Goal: Find specific page/section: Find specific page/section

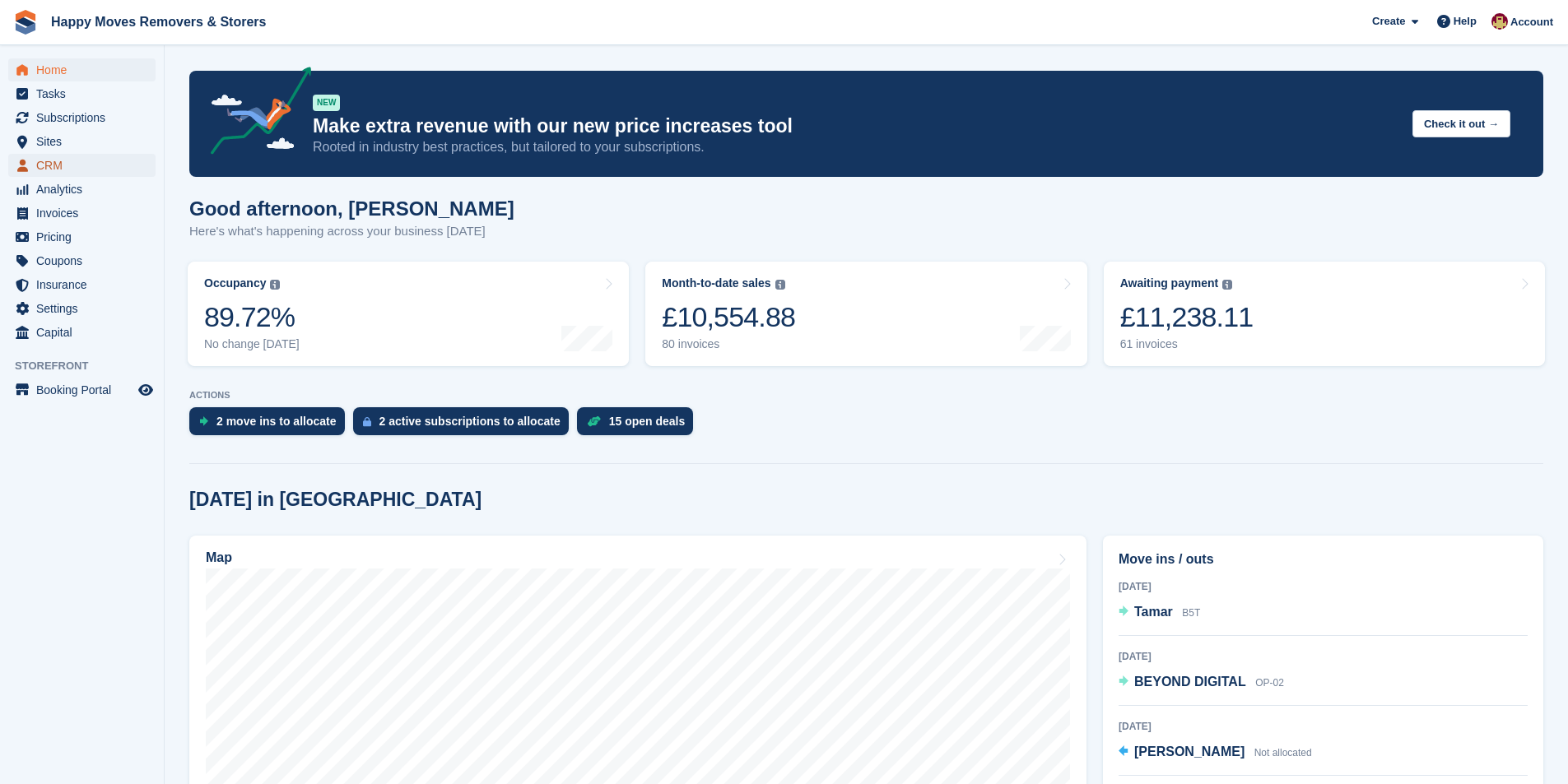
click at [55, 159] on span "CRM" at bounding box center [86, 165] width 99 height 23
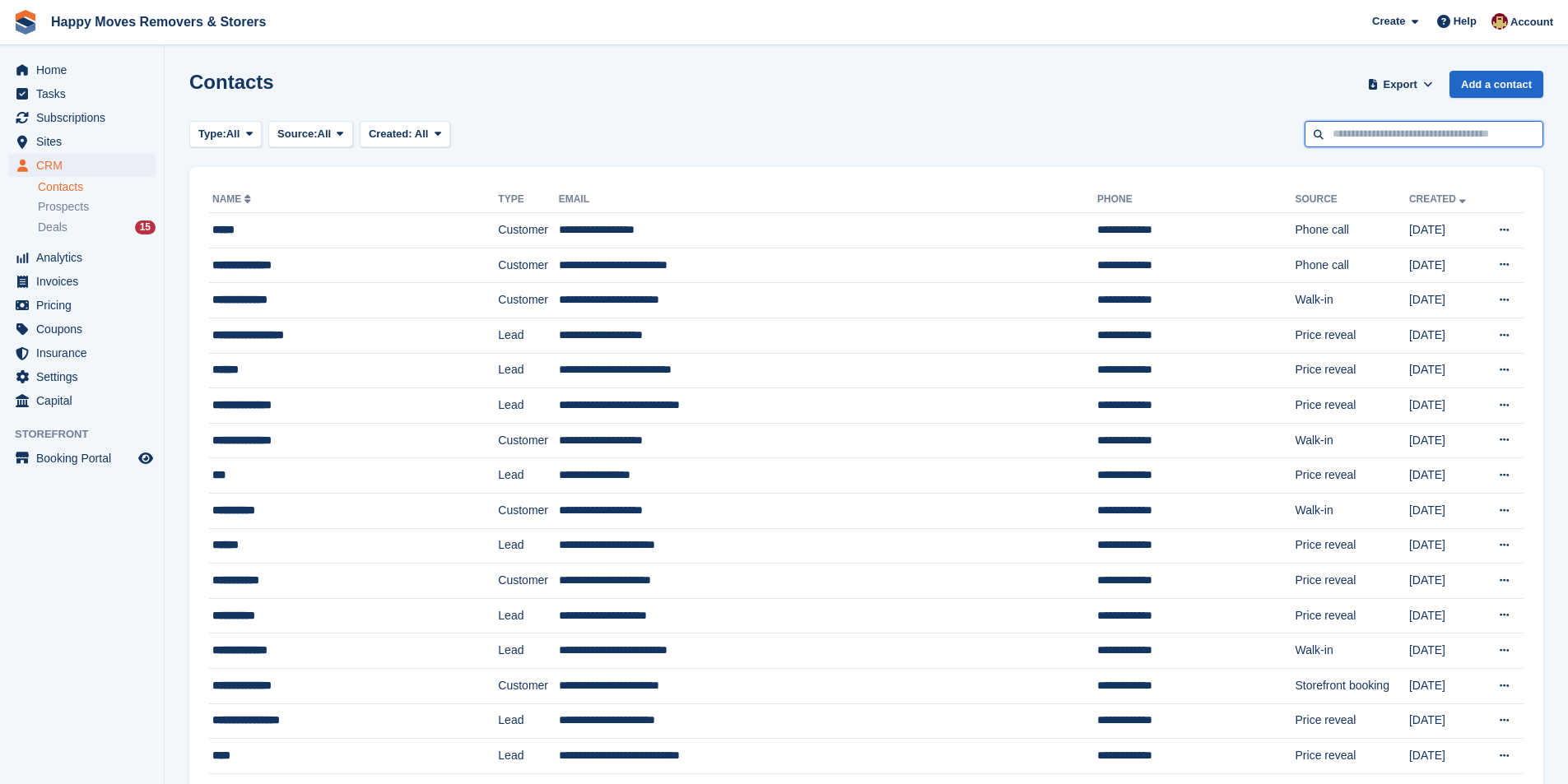
click at [1394, 139] on input "text" at bounding box center [1424, 135] width 238 height 27
type input "*****"
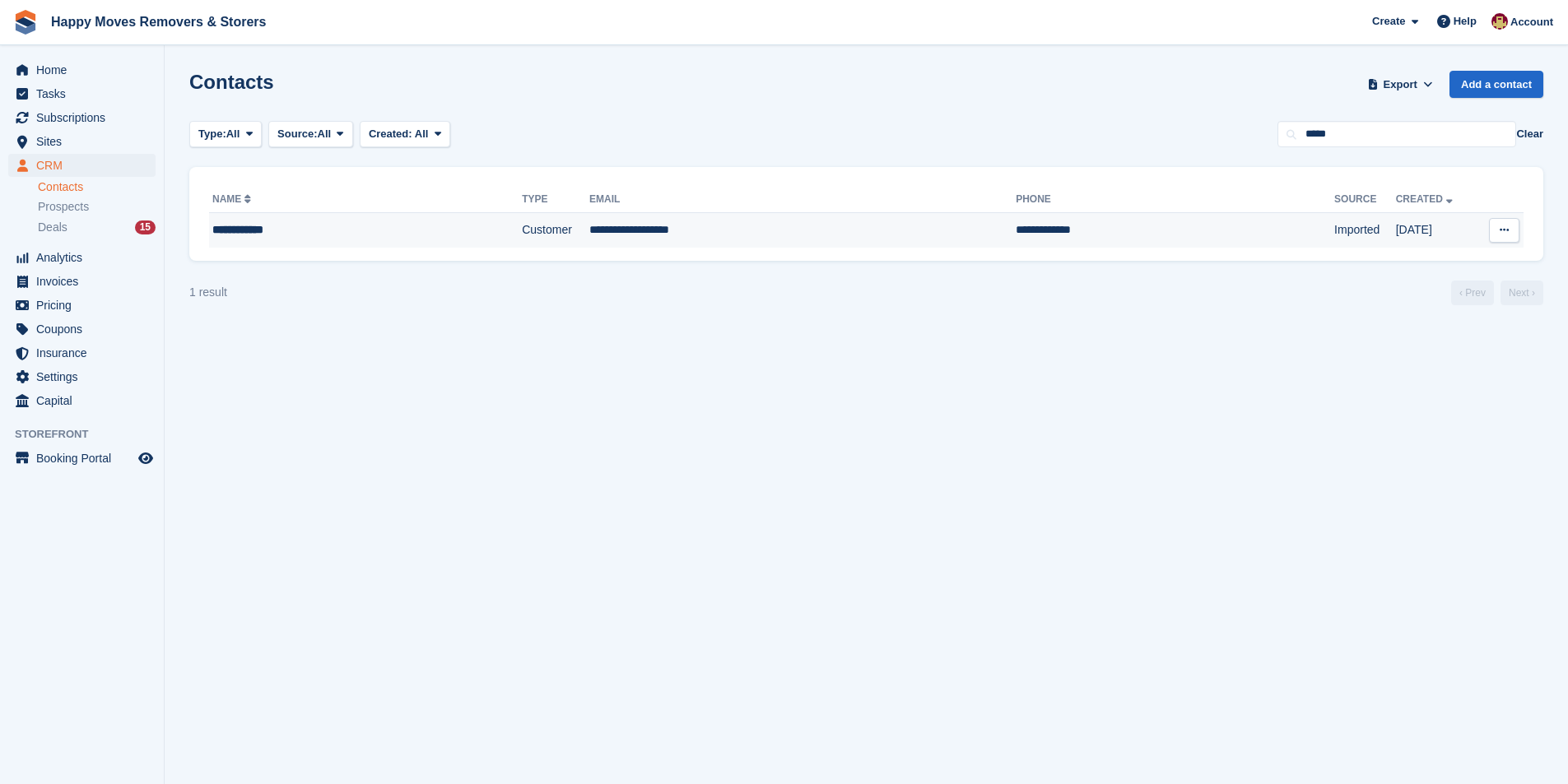
click at [373, 233] on div "**********" at bounding box center [327, 230] width 229 height 17
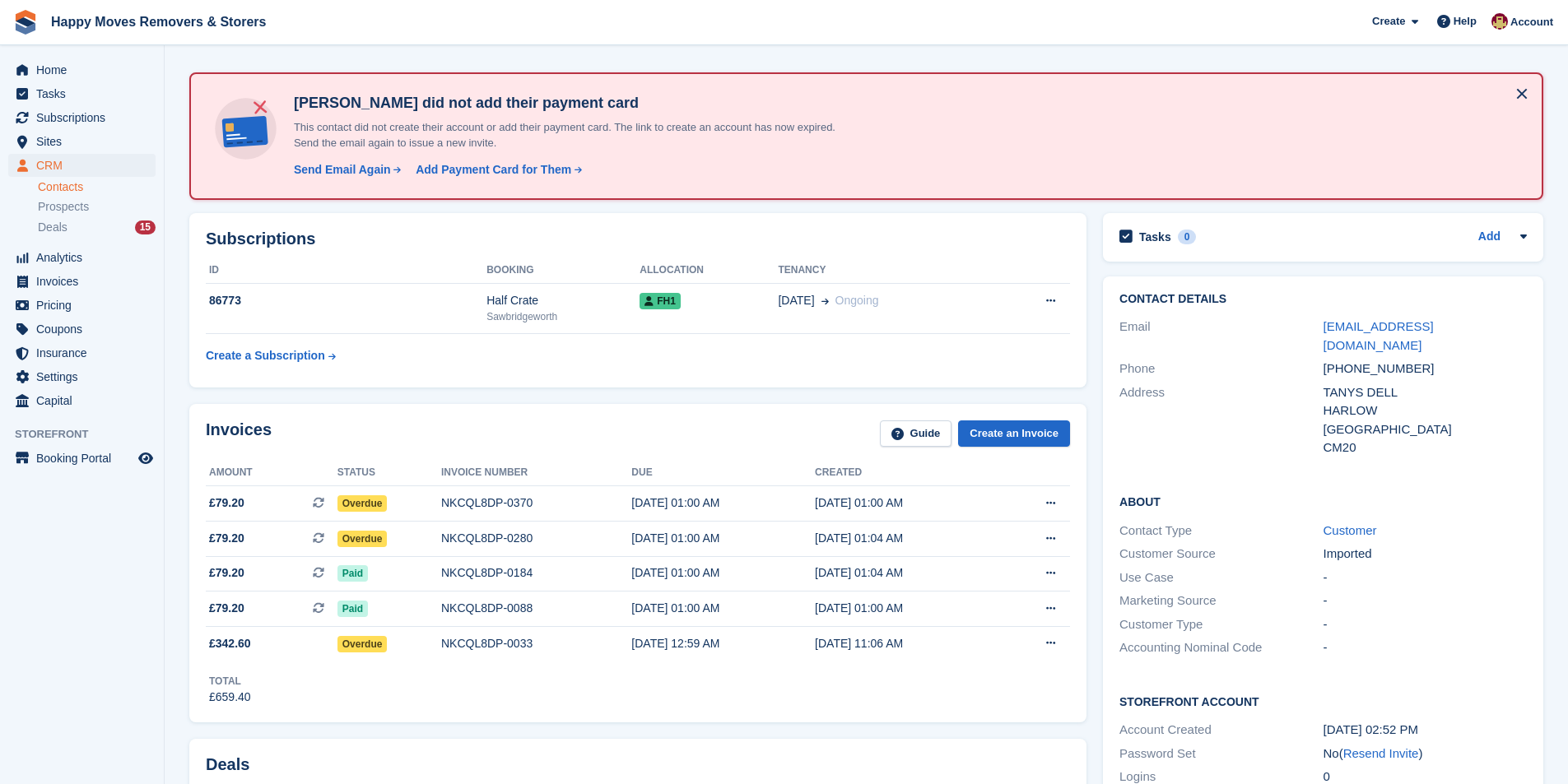
scroll to position [83, 0]
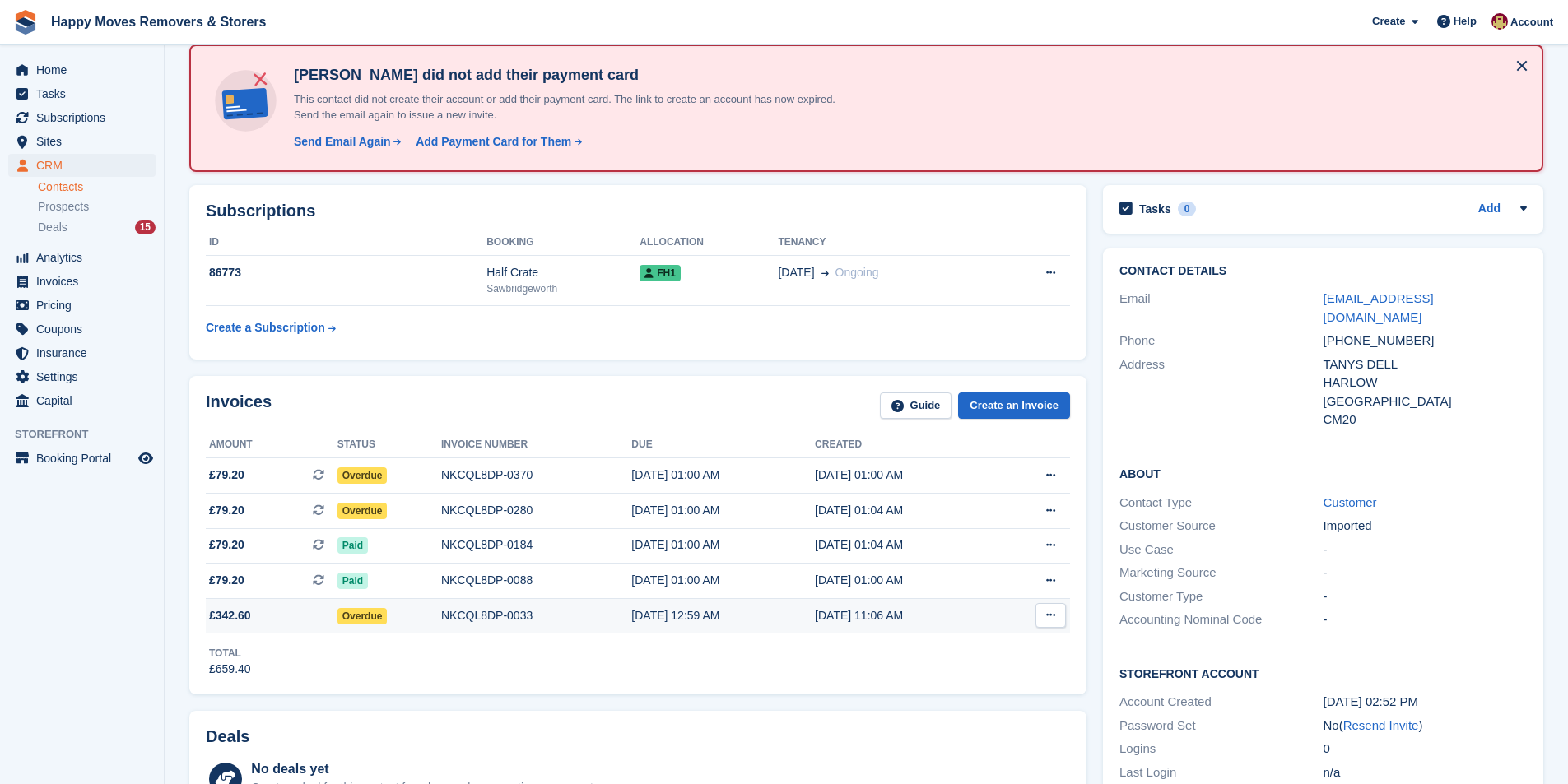
click at [441, 621] on div "NKCQL8DP-0033" at bounding box center [536, 616] width 190 height 17
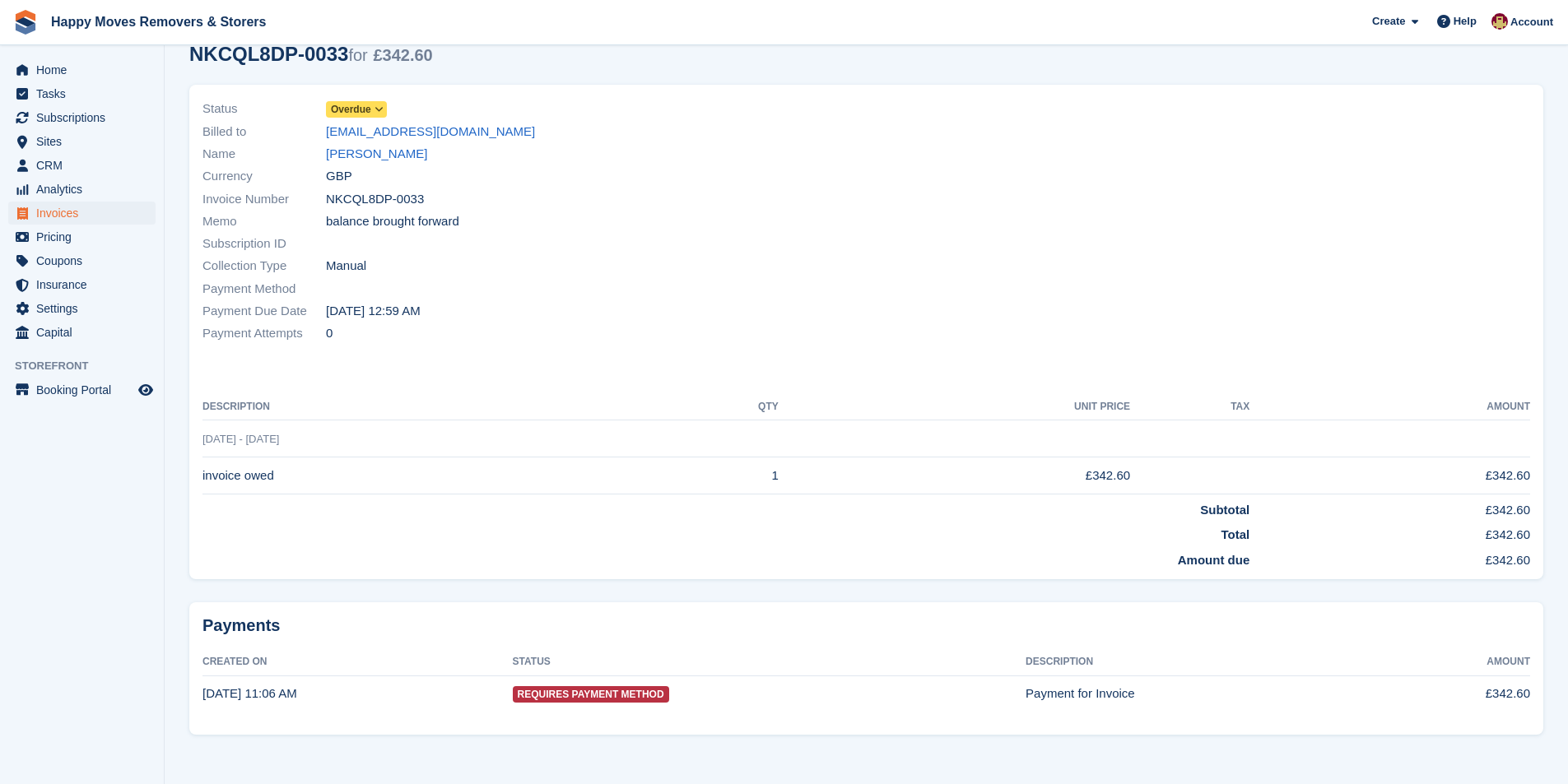
scroll to position [87, 0]
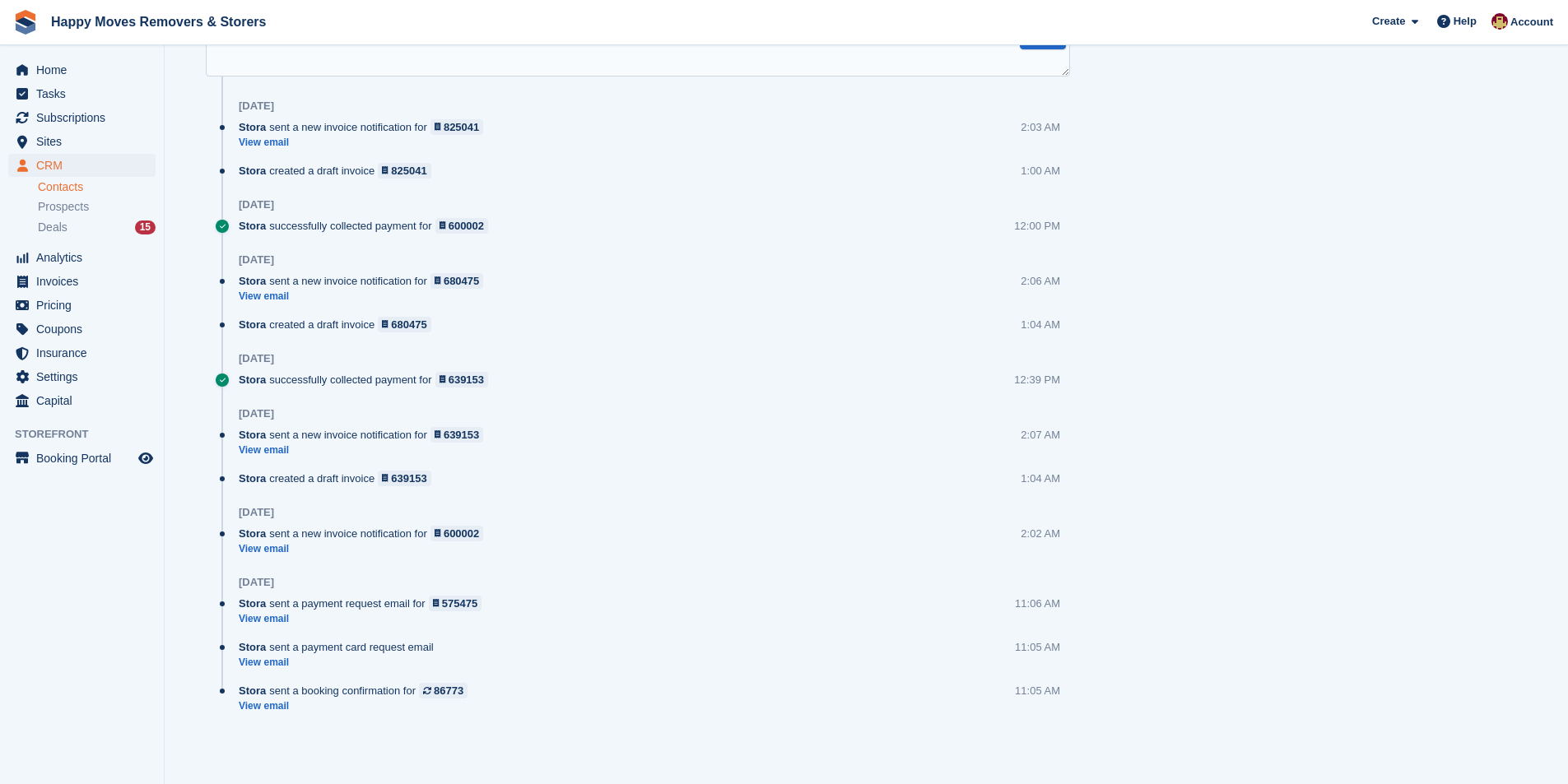
scroll to position [1118, 0]
click at [252, 659] on link "View email" at bounding box center [339, 661] width 203 height 14
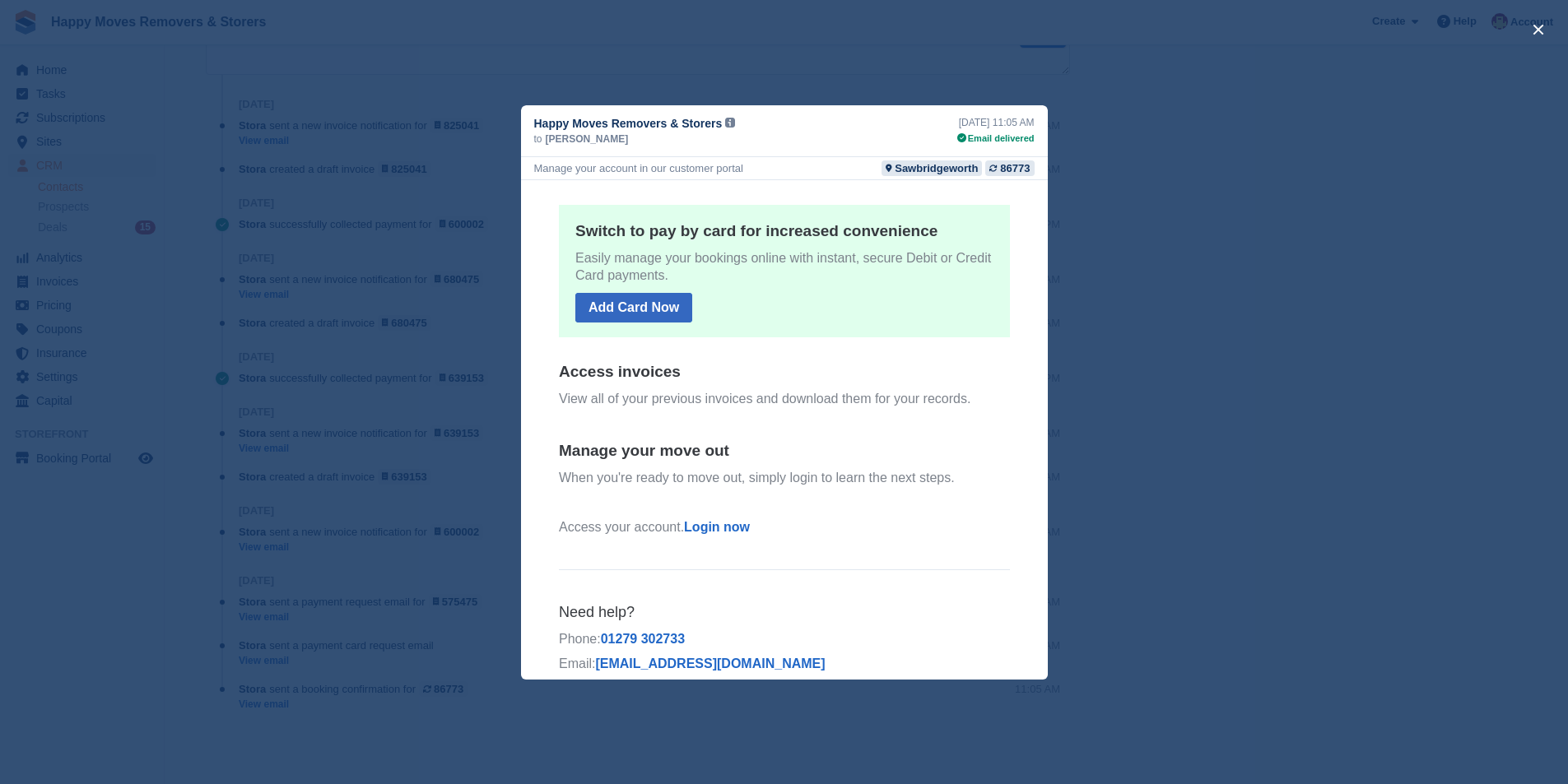
scroll to position [163, 0]
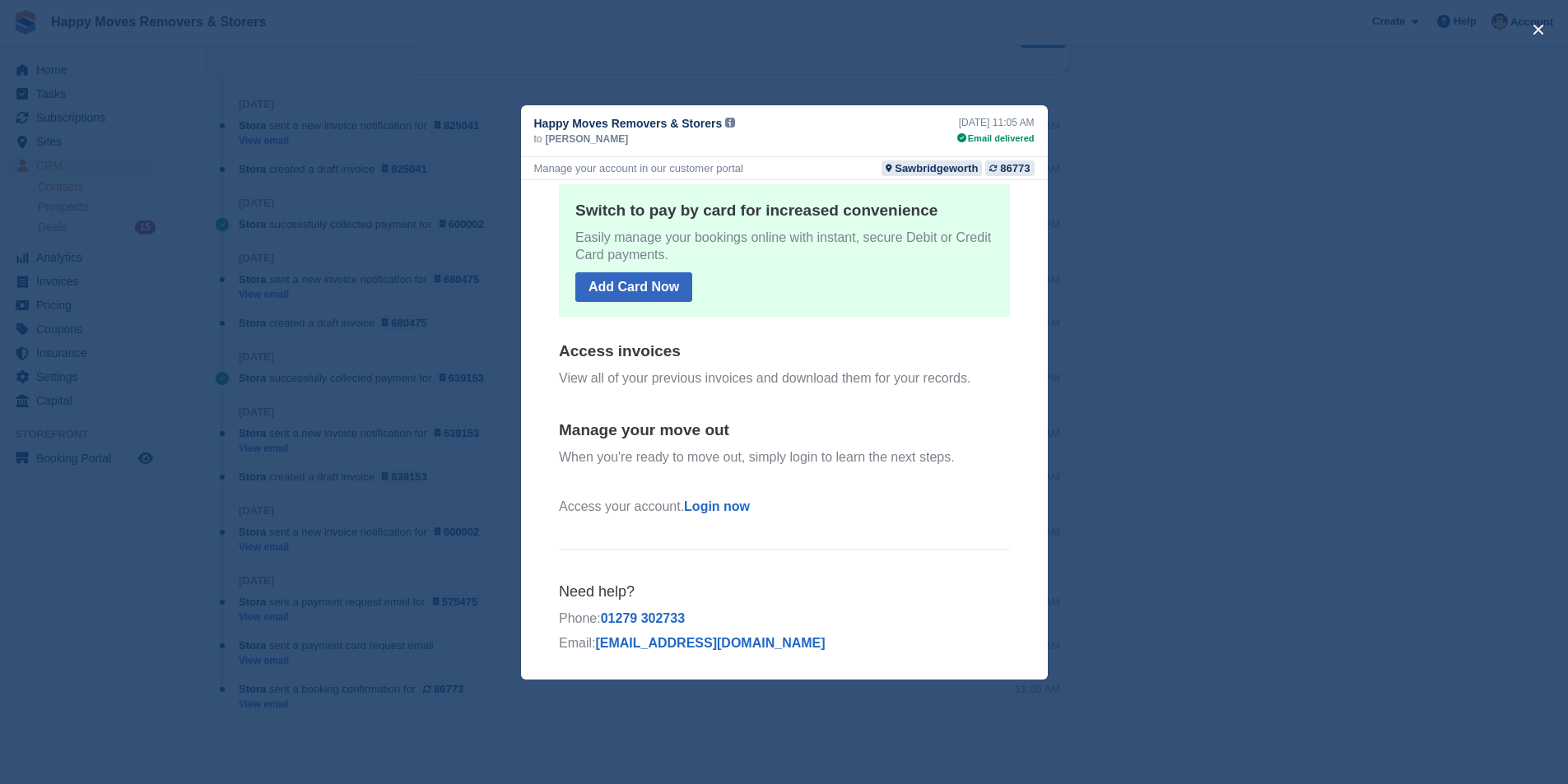
click at [1455, 270] on div "close" at bounding box center [784, 392] width 1568 height 784
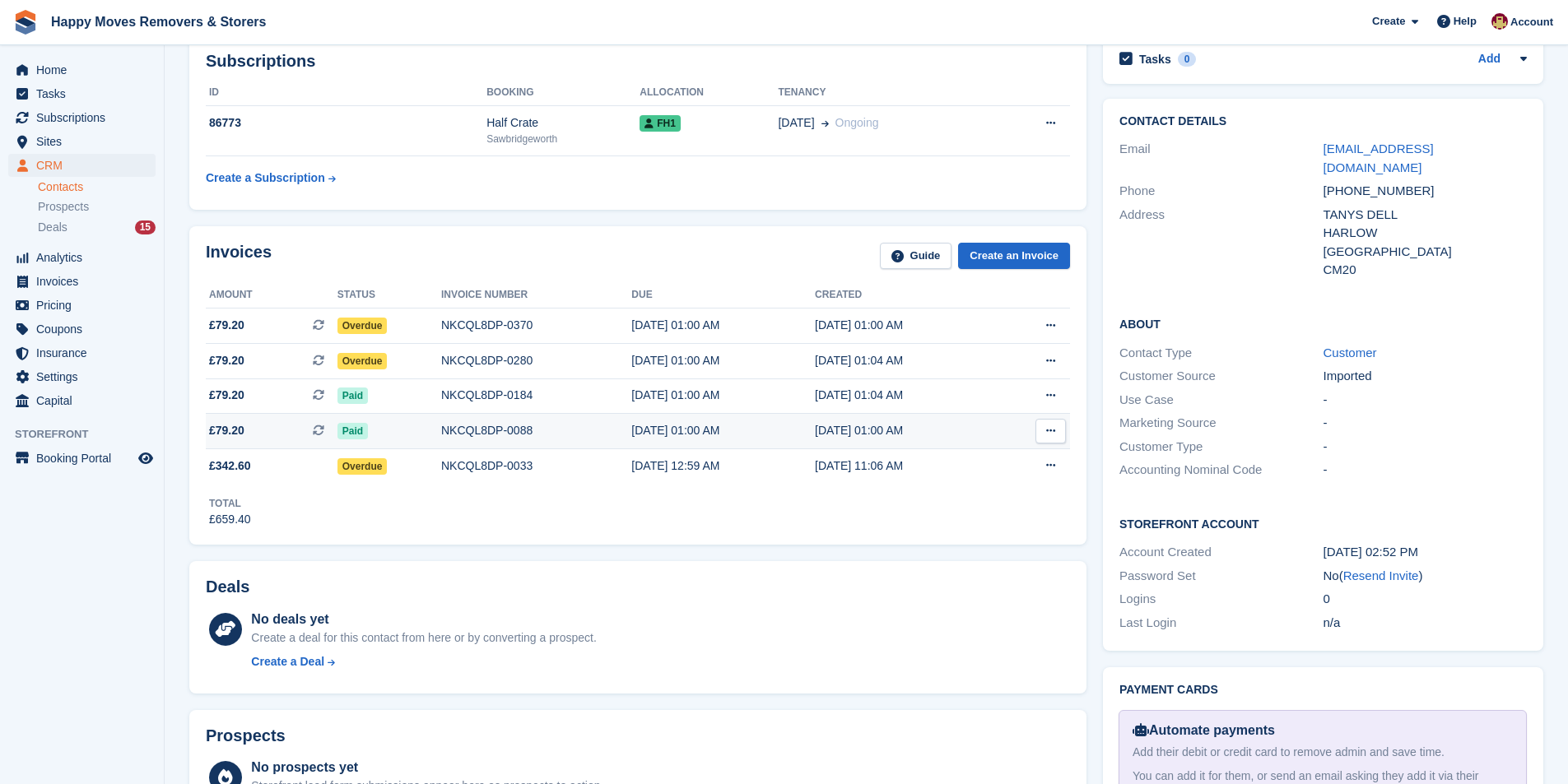
scroll to position [247, 0]
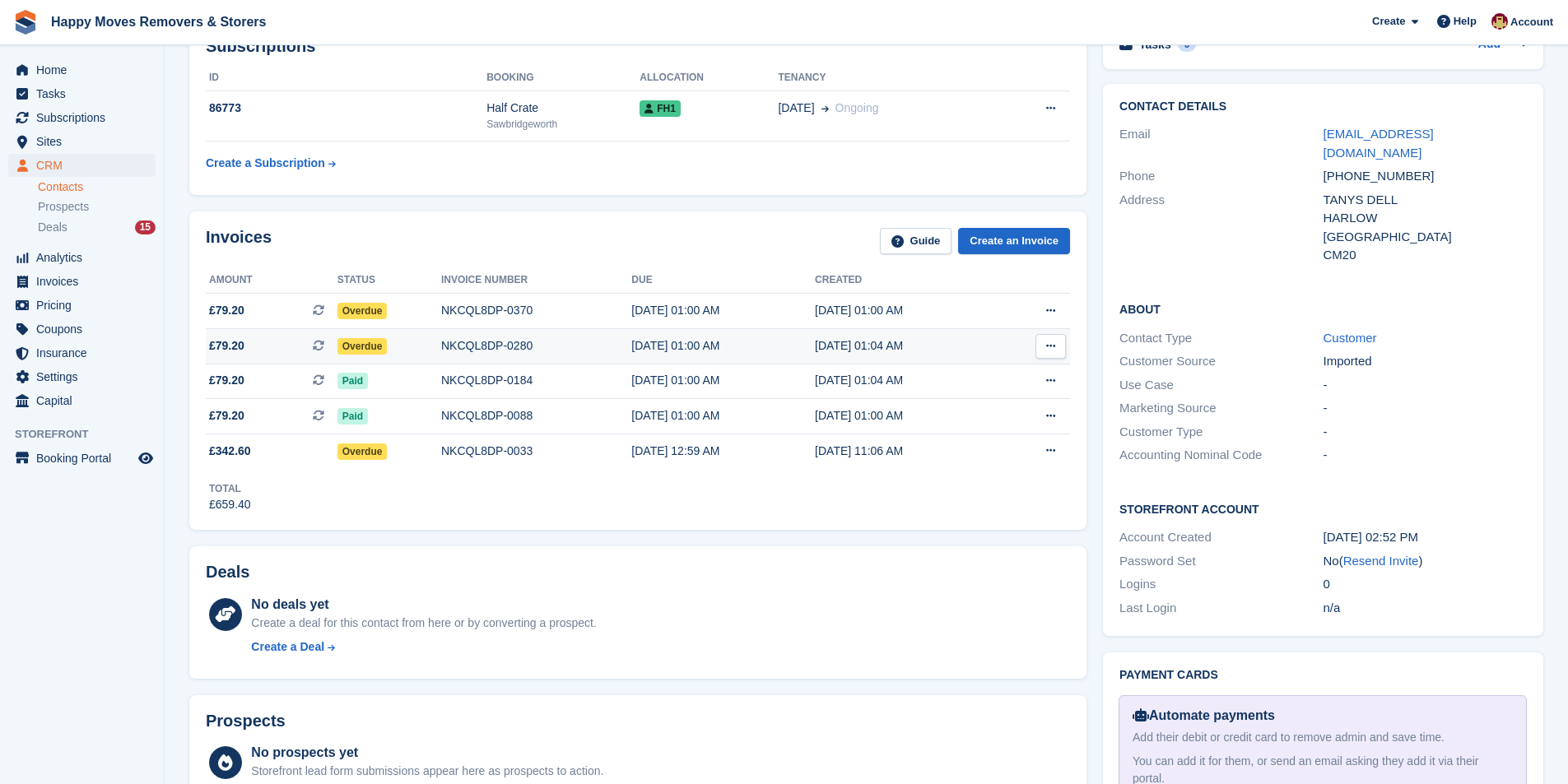
click at [534, 346] on div "NKCQL8DP-0280" at bounding box center [536, 346] width 190 height 17
